Goal: Share content

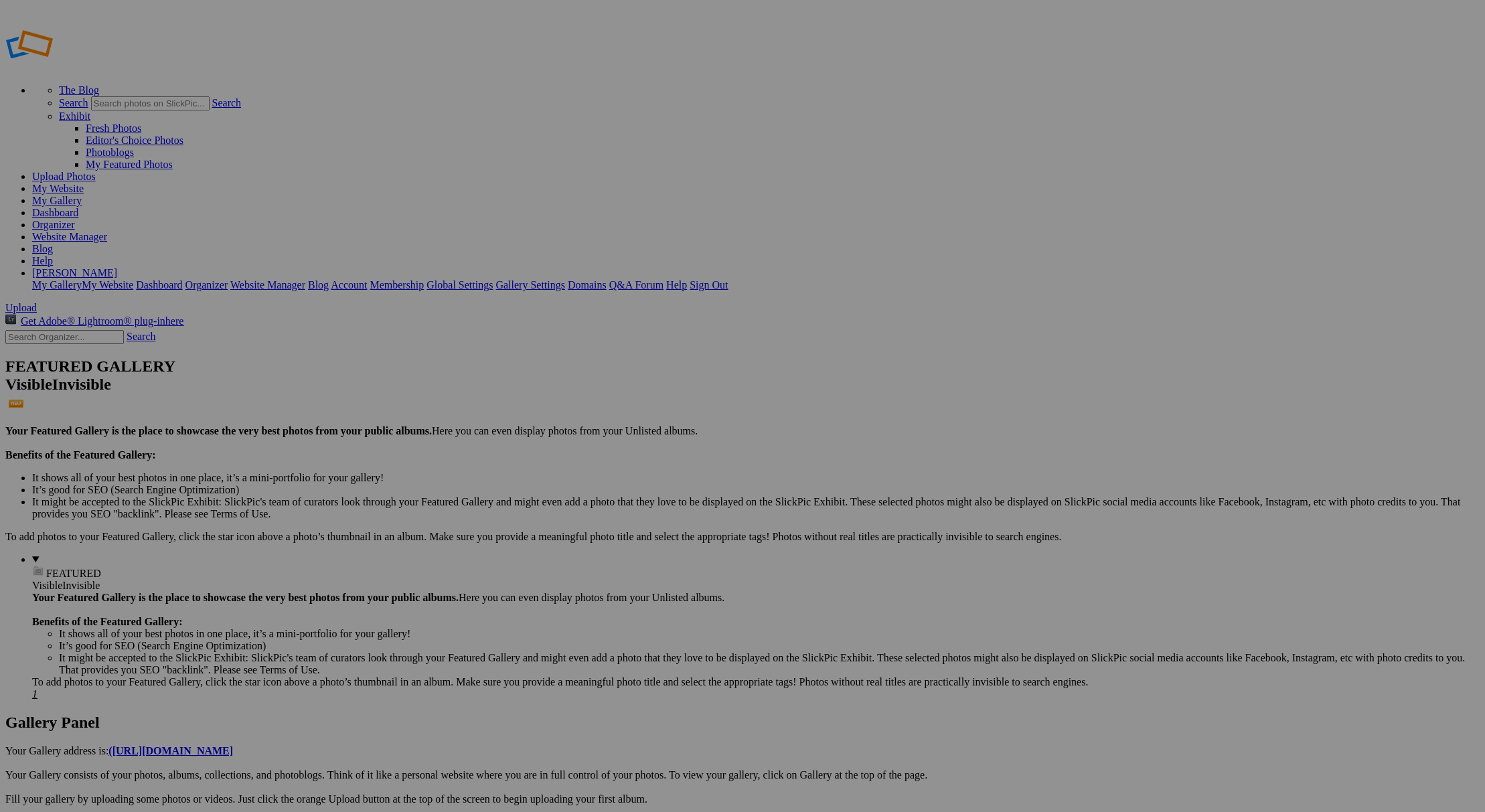
scroll to position [139, 0]
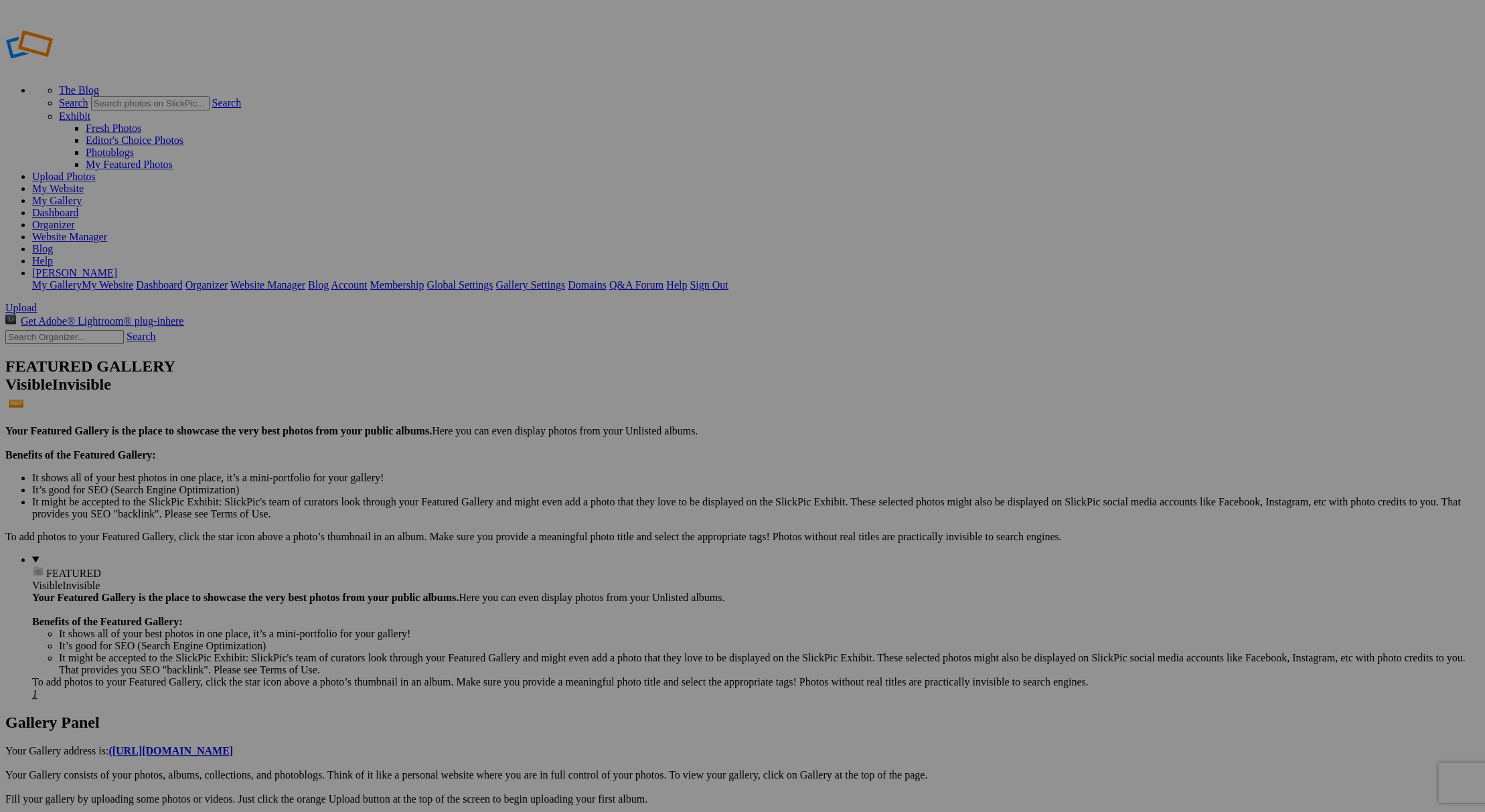
type input "The [PERSON_NAME] Group Conference 2025 - Highlights"
